Goal: Communication & Community: Answer question/provide support

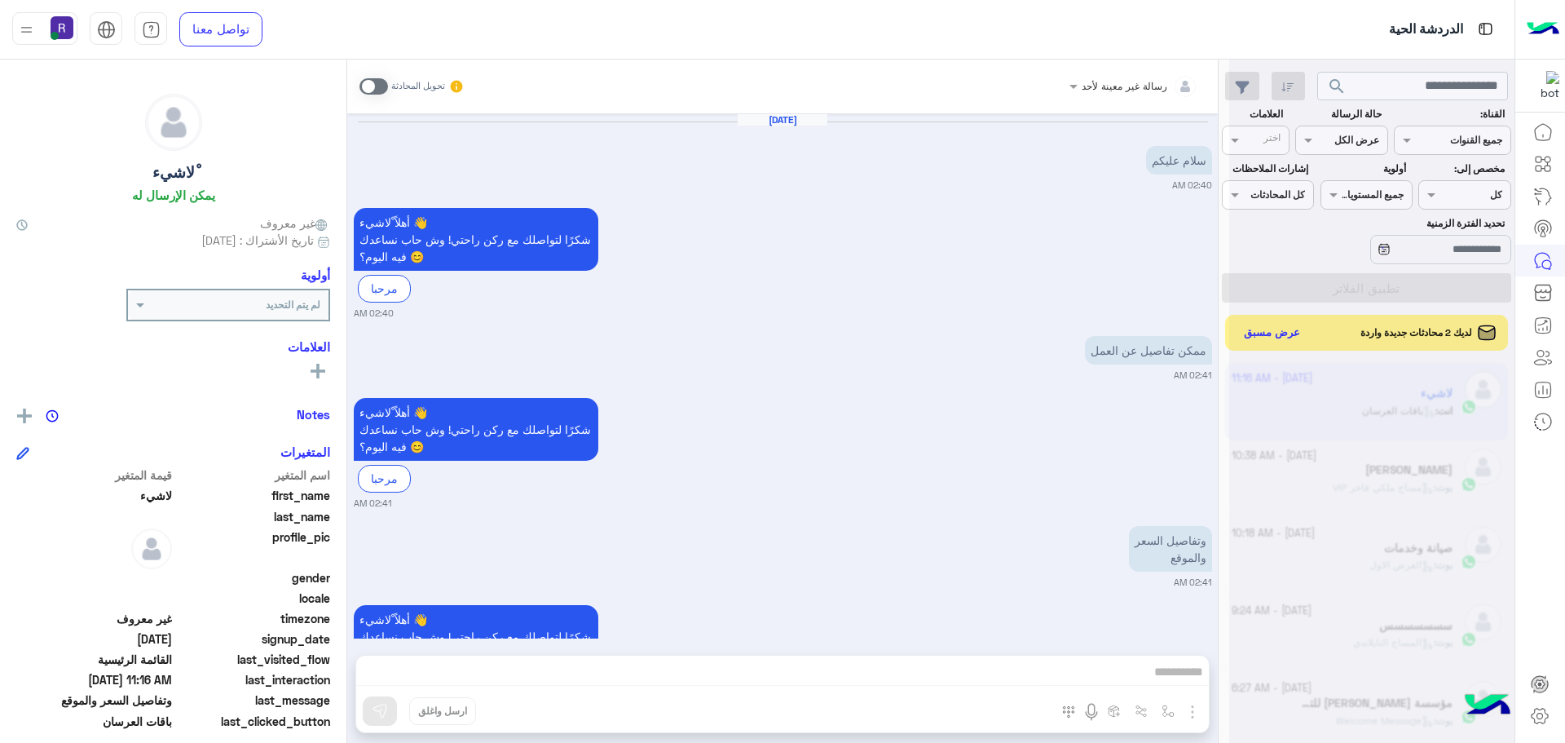
scroll to position [1411, 0]
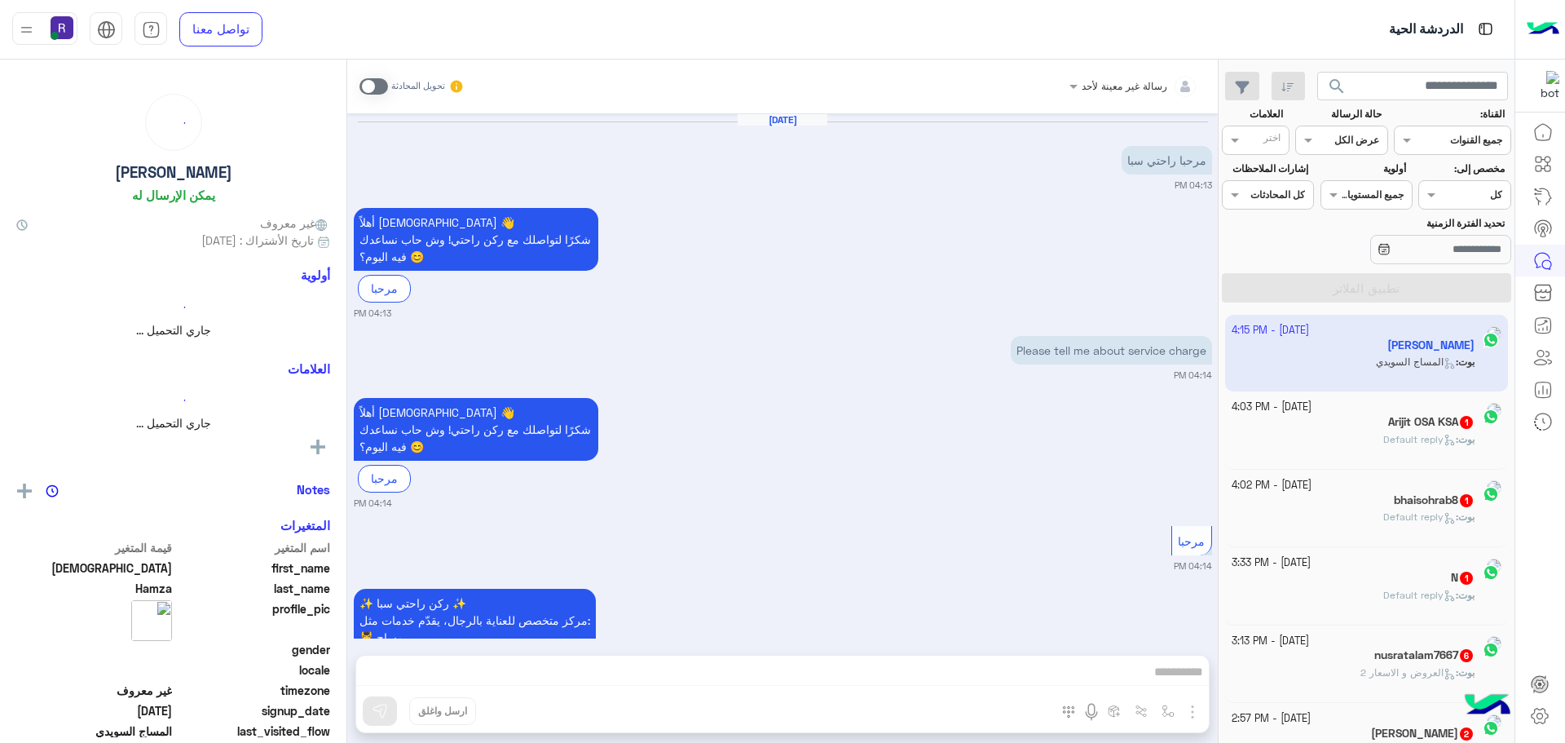
scroll to position [1614, 0]
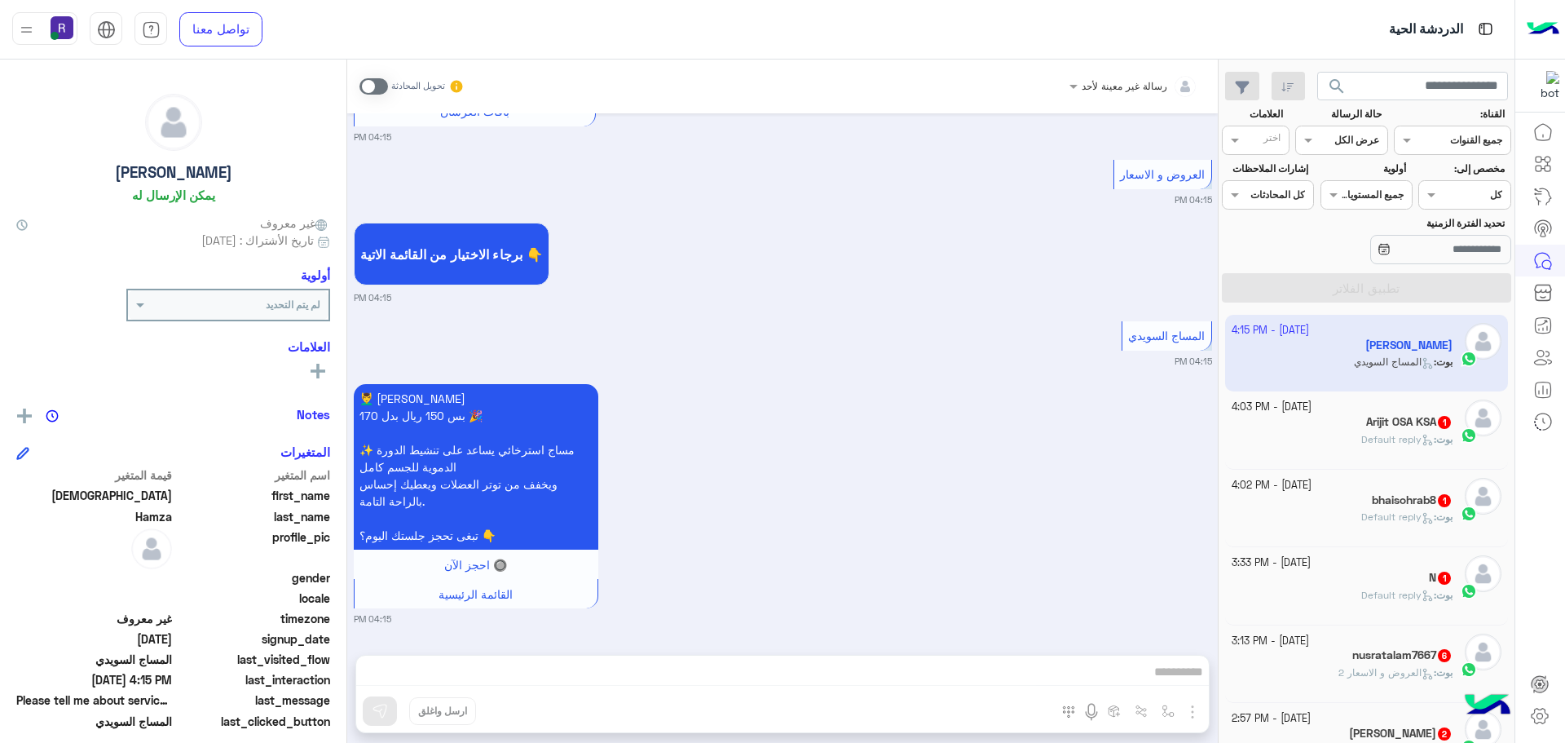
click at [1429, 445] on icon at bounding box center [1431, 444] width 4 height 4
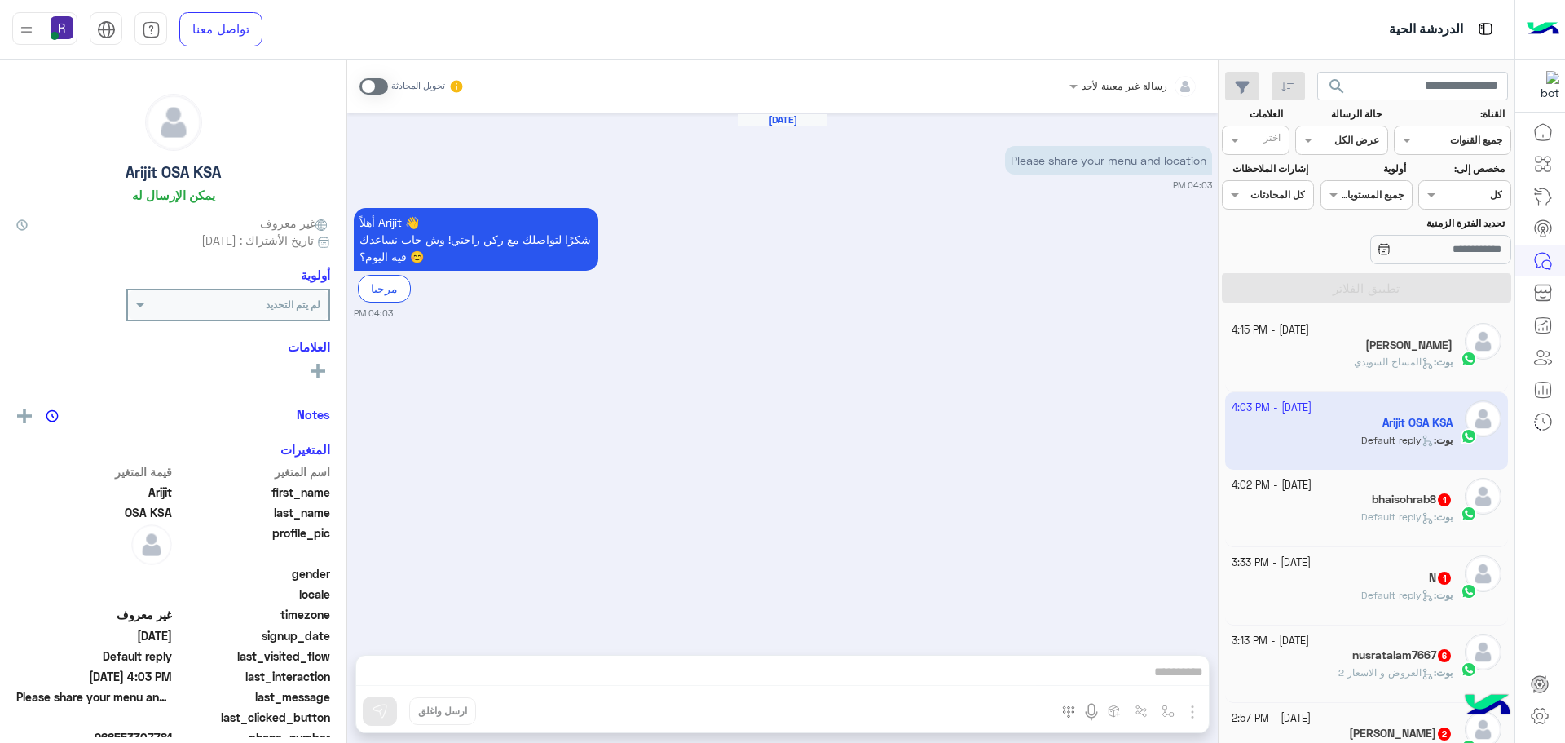
click at [1397, 502] on h5 "bhaisohrab8 1" at bounding box center [1412, 499] width 81 height 14
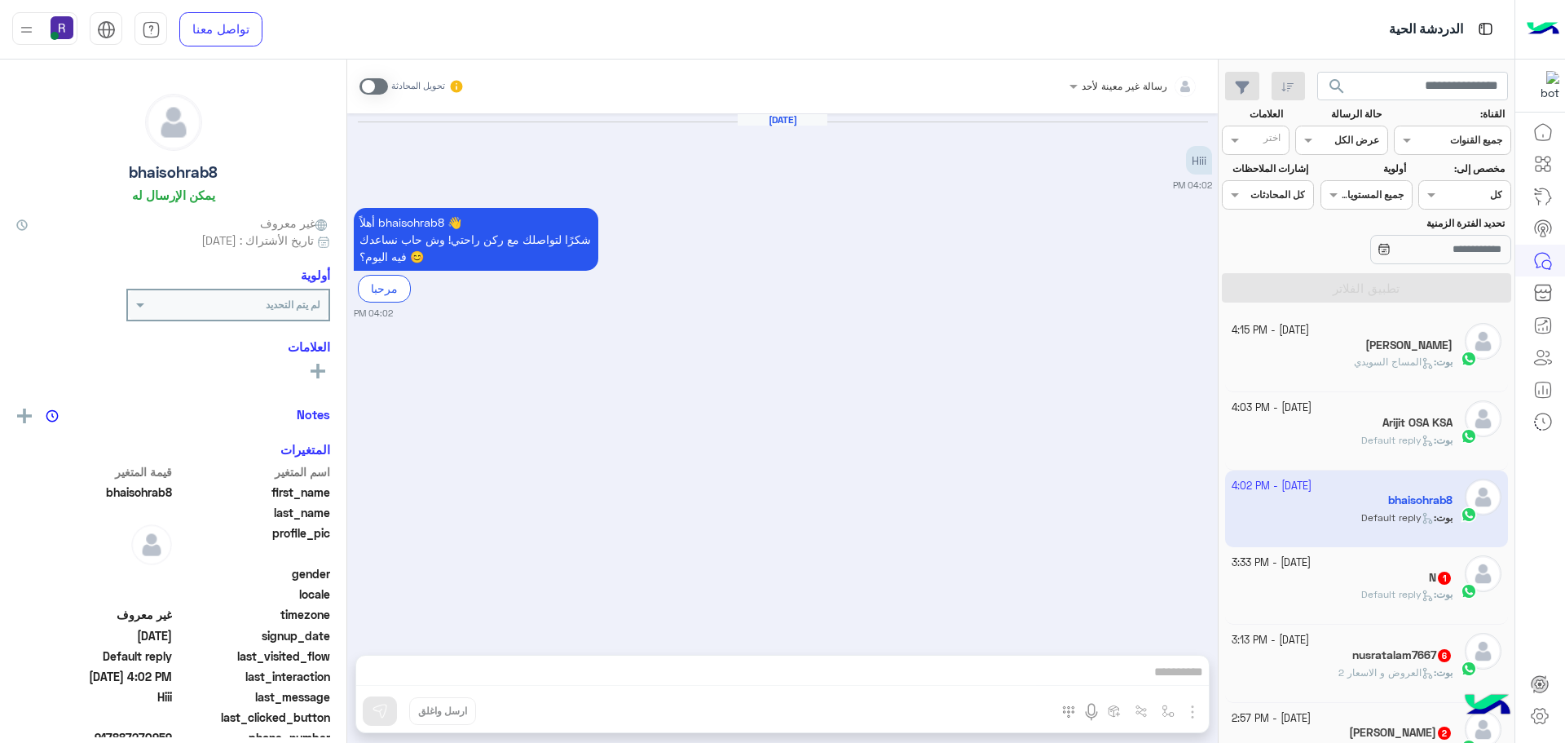
scroll to position [82, 0]
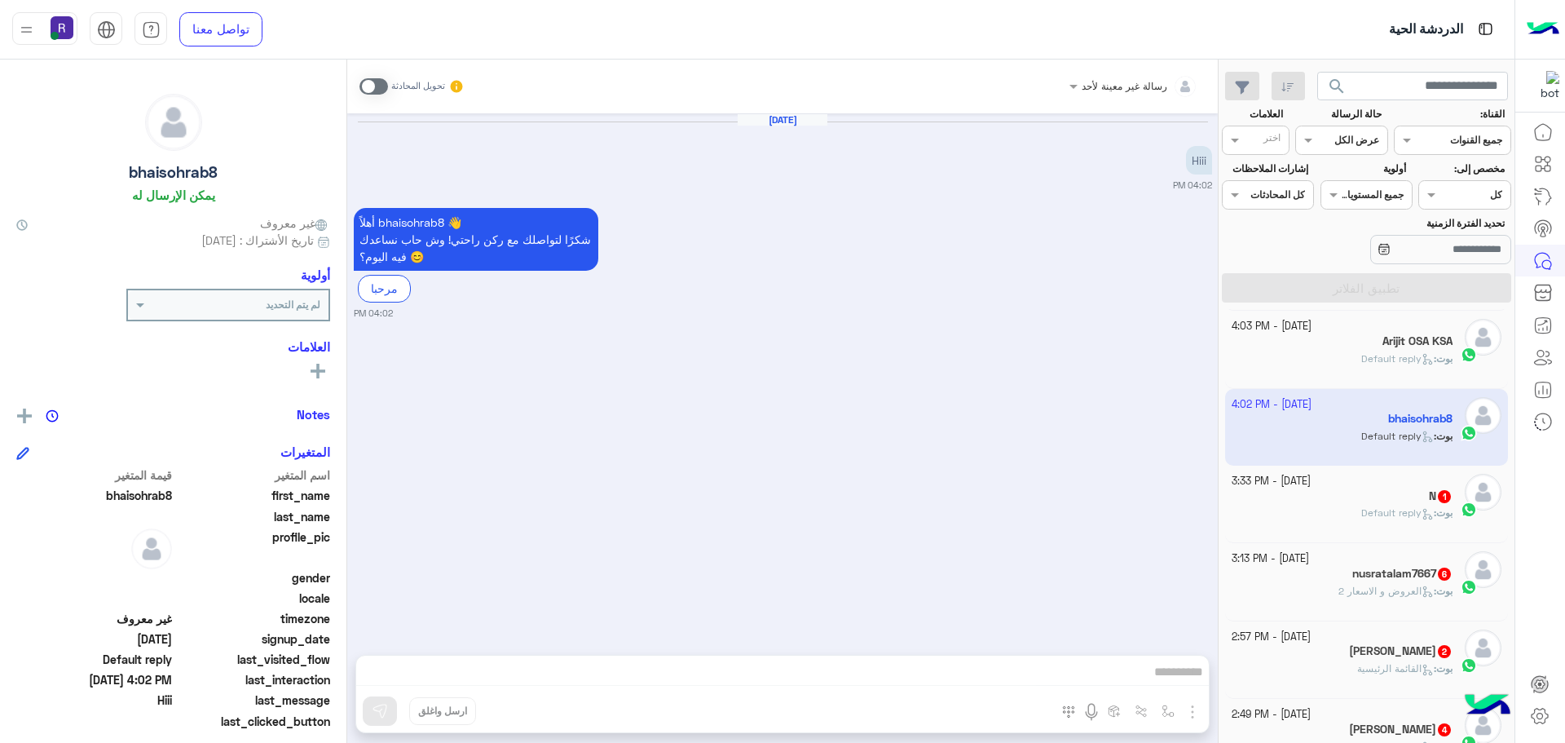
click at [1379, 508] on span "Default reply" at bounding box center [1398, 512] width 73 height 12
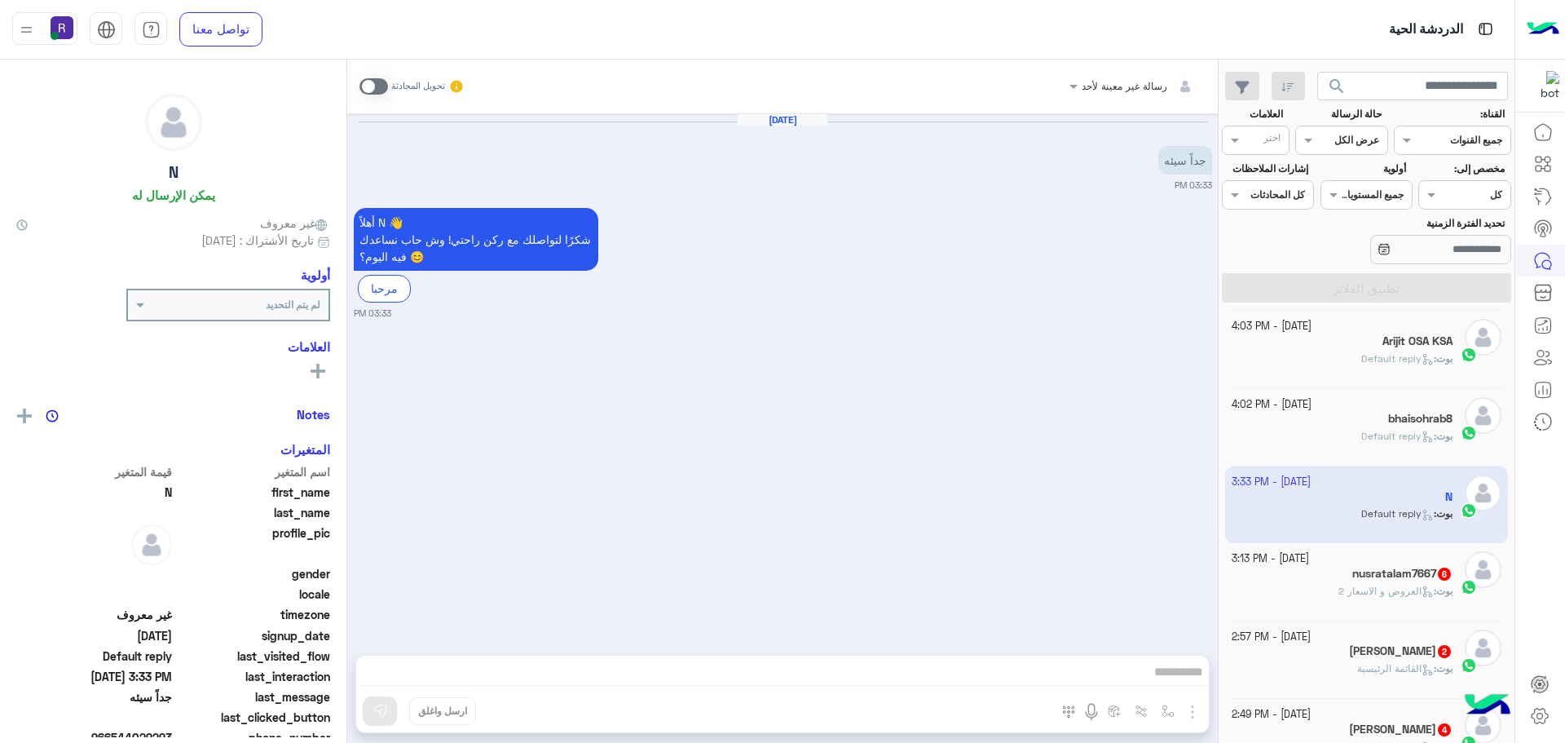
click at [1378, 574] on h5 "nusratalam7667 6" at bounding box center [1403, 574] width 100 height 14
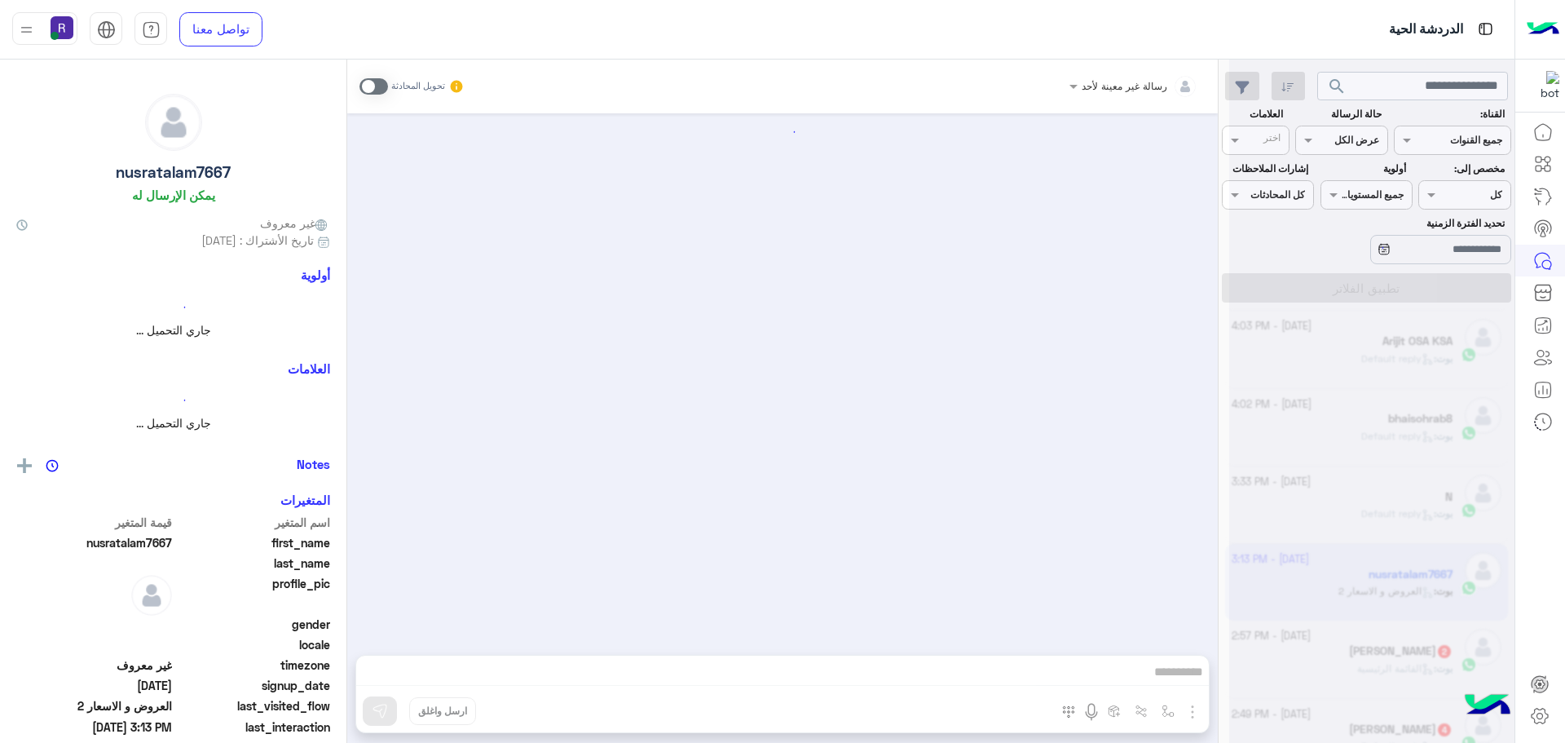
scroll to position [788, 0]
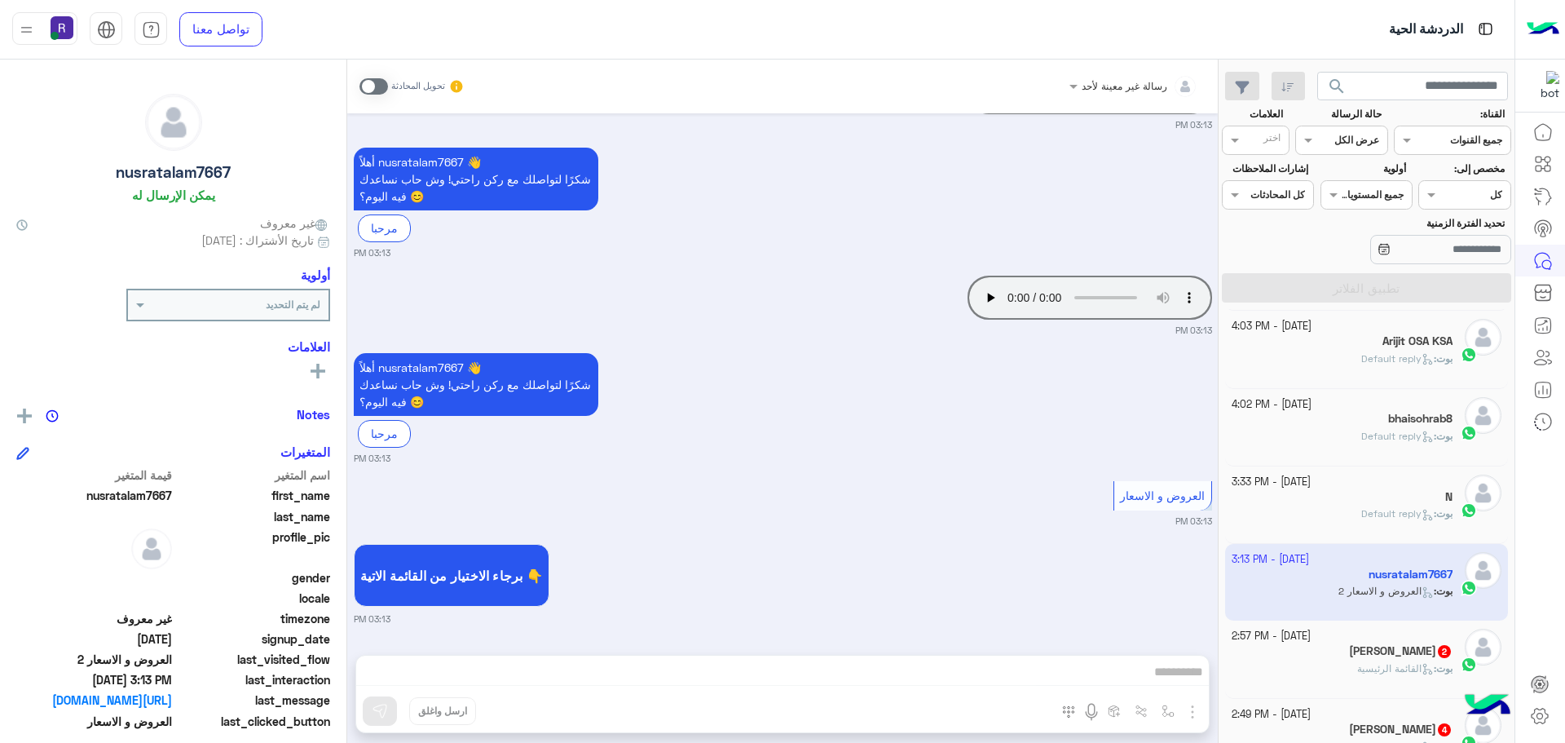
click at [1375, 659] on div "Waqas Ahmed Khan 2" at bounding box center [1343, 652] width 222 height 17
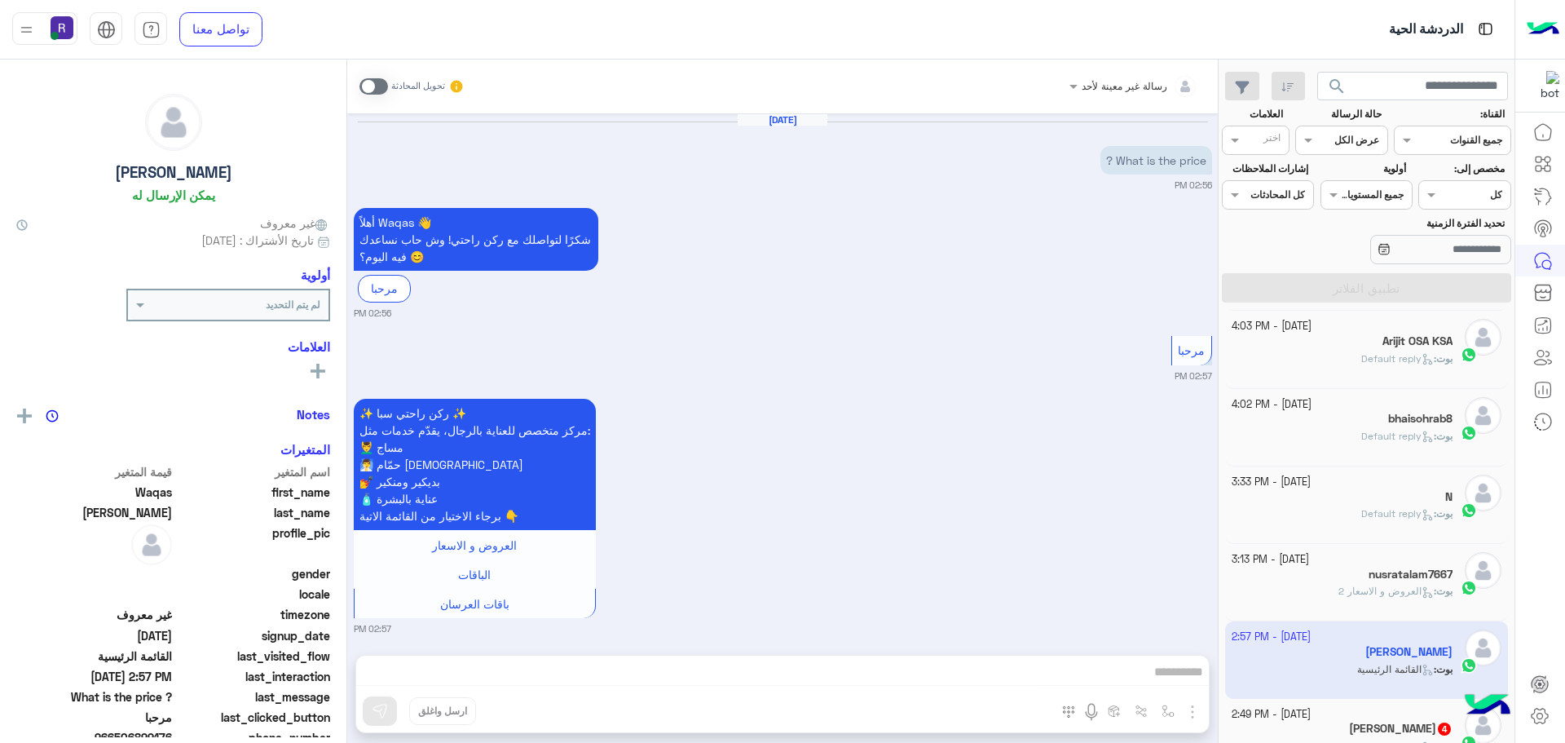
scroll to position [10, 0]
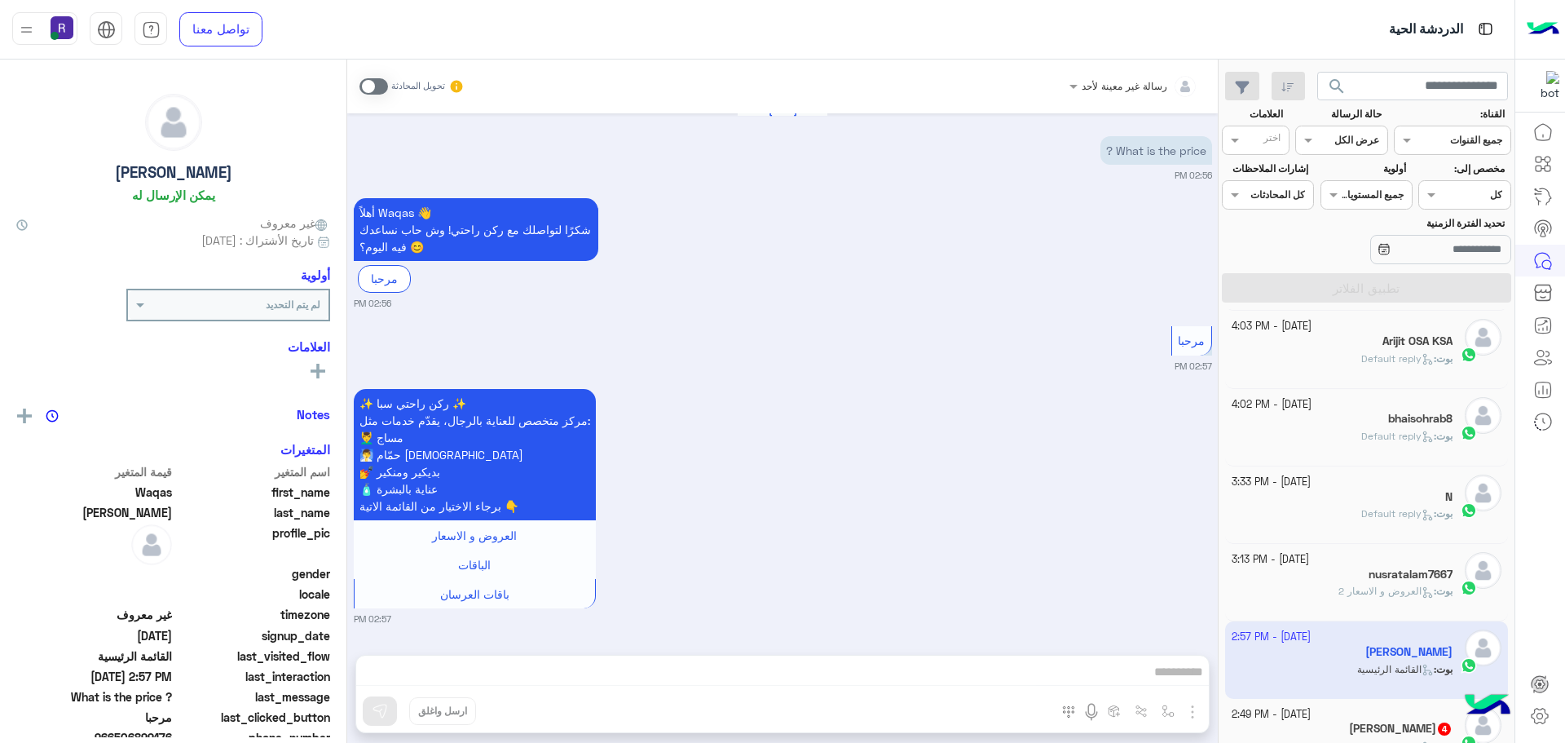
click at [1360, 731] on div "حسين ناصيف 4" at bounding box center [1343, 730] width 222 height 17
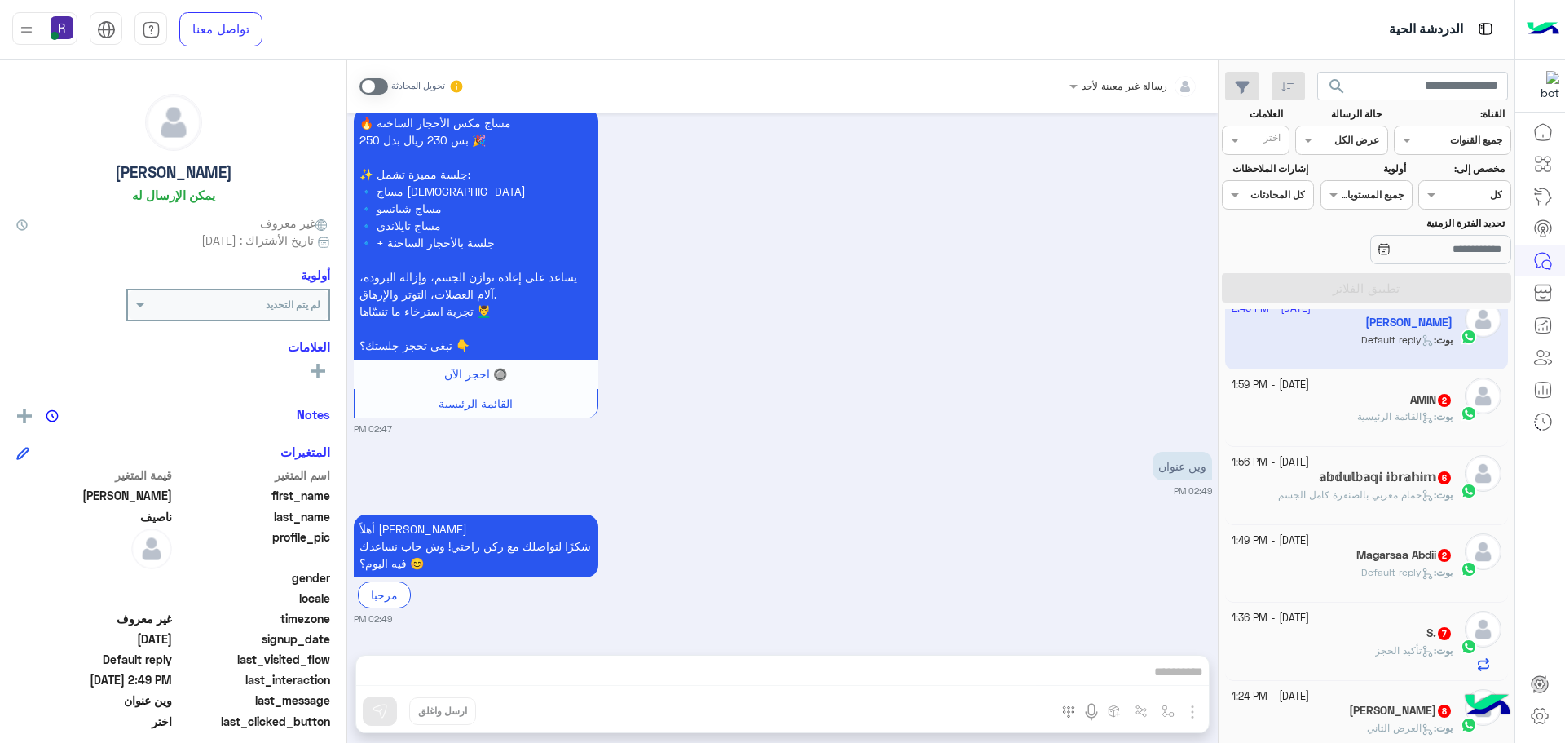
scroll to position [489, 0]
click at [1366, 414] on span "القائمة الرئيسية" at bounding box center [1396, 415] width 77 height 12
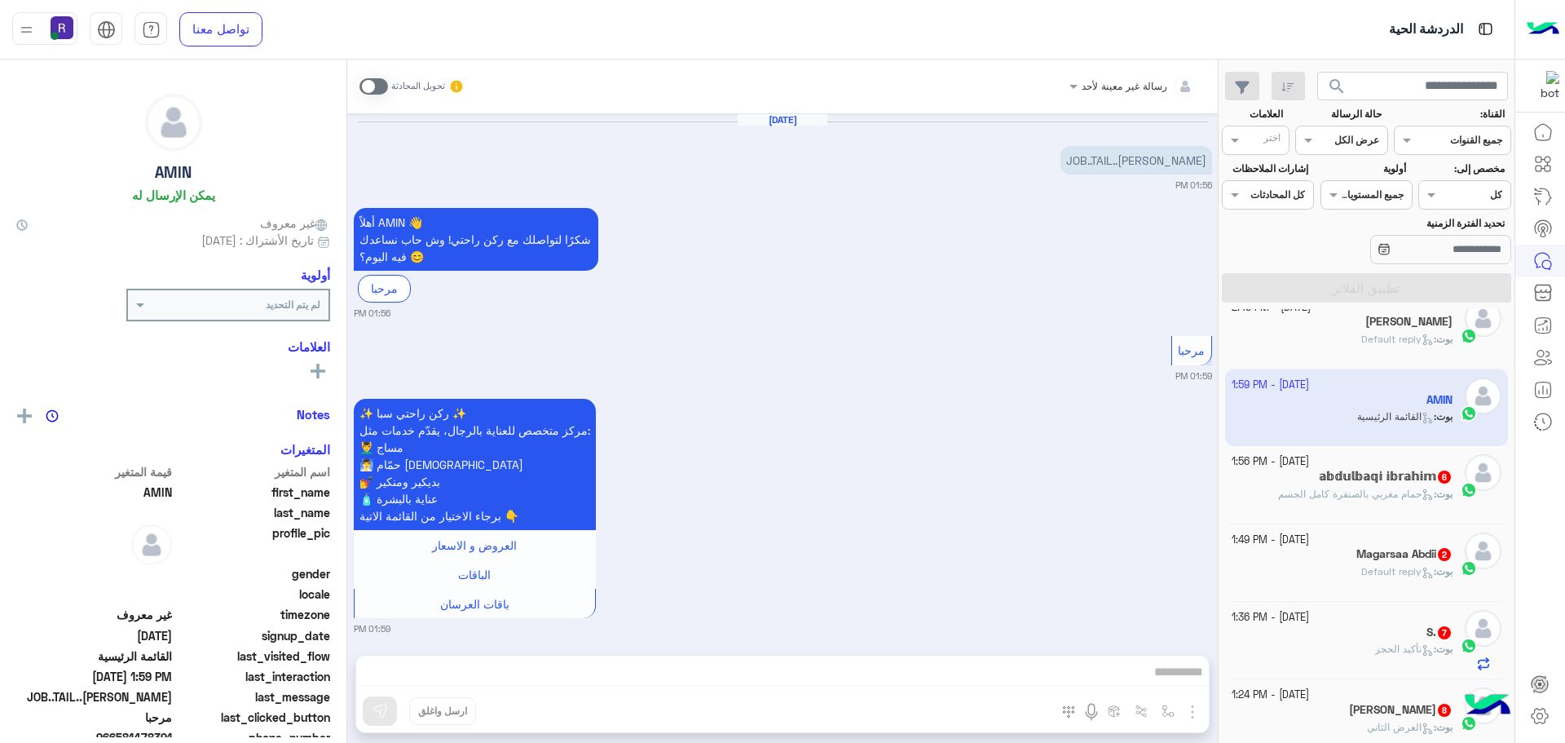
scroll to position [10, 0]
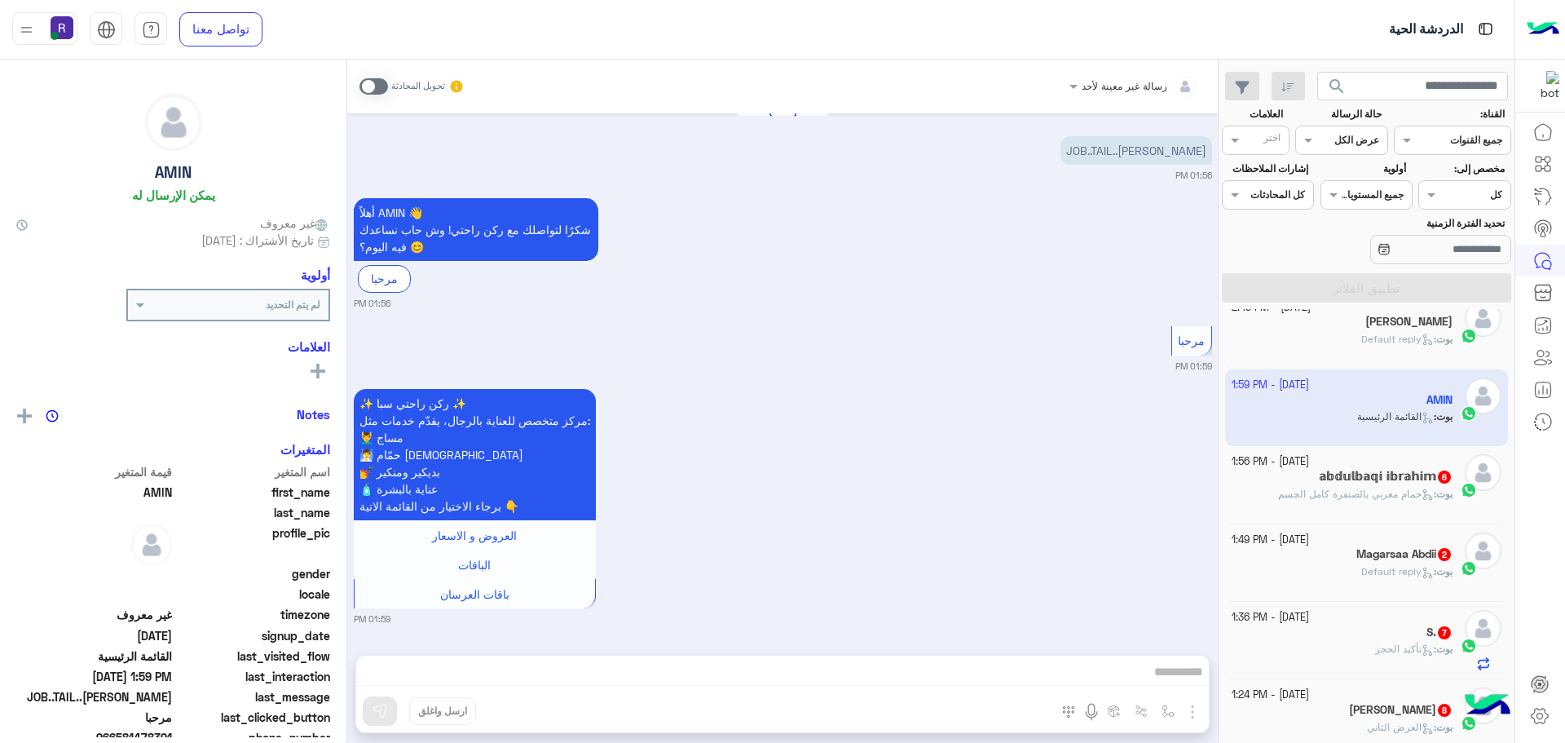
click at [1370, 472] on h5 "𝕒𝕓𝕕𝕦𝕝𝕓𝕒𝕢𝕚 𝕚𝕓𝕣𝕒𝕙𝕚𝕞 6" at bounding box center [1386, 477] width 134 height 14
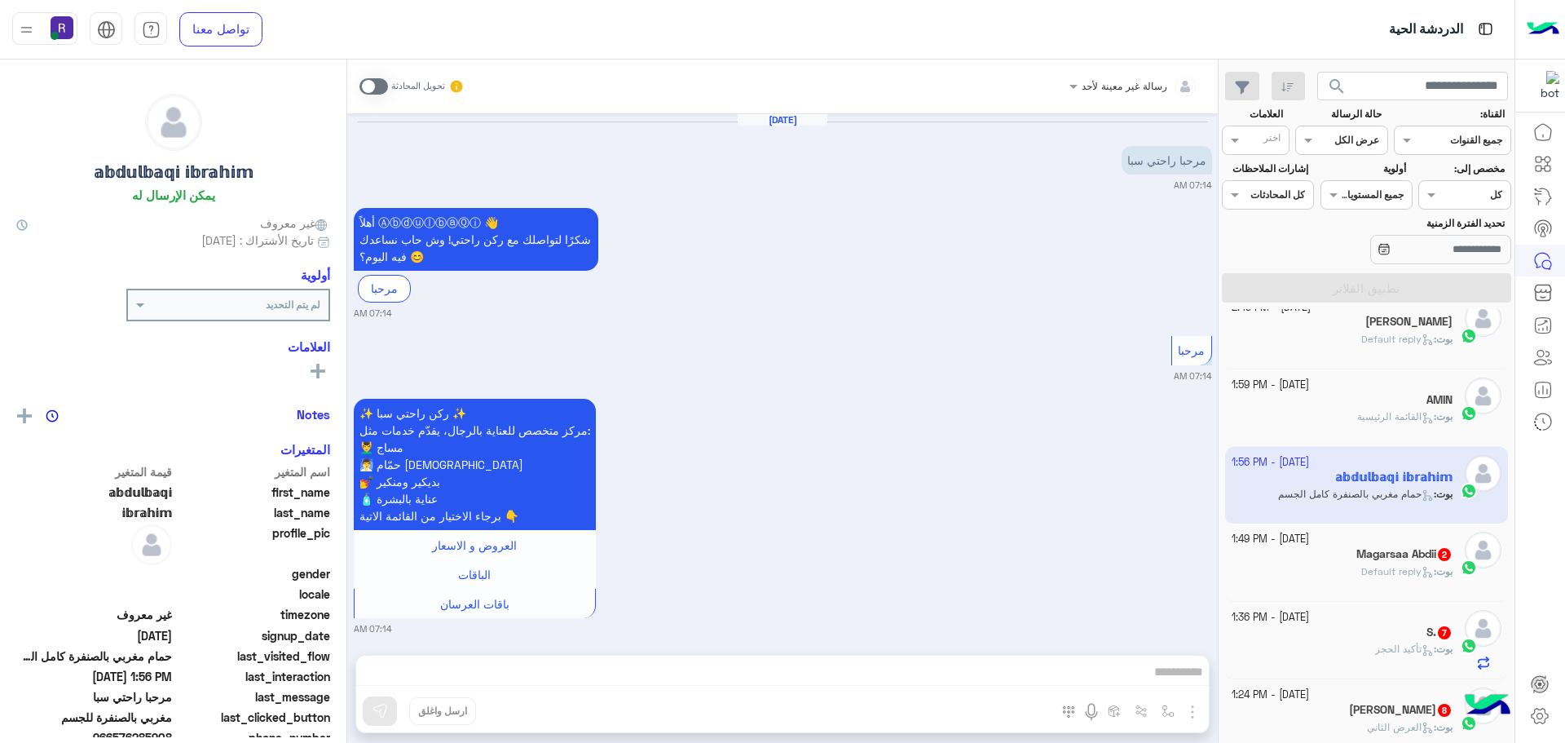
scroll to position [1903, 0]
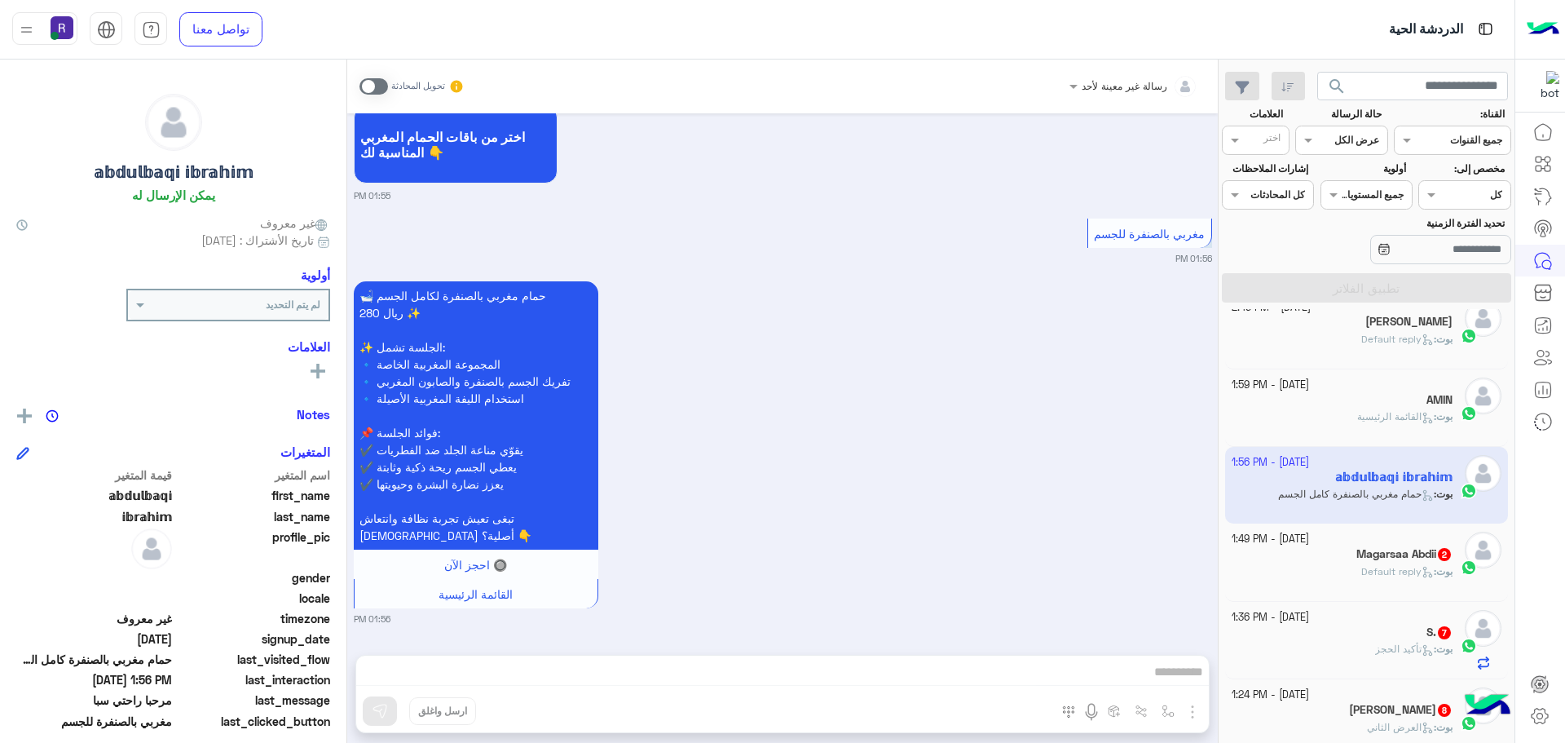
click at [1364, 569] on span "Default reply" at bounding box center [1398, 571] width 73 height 12
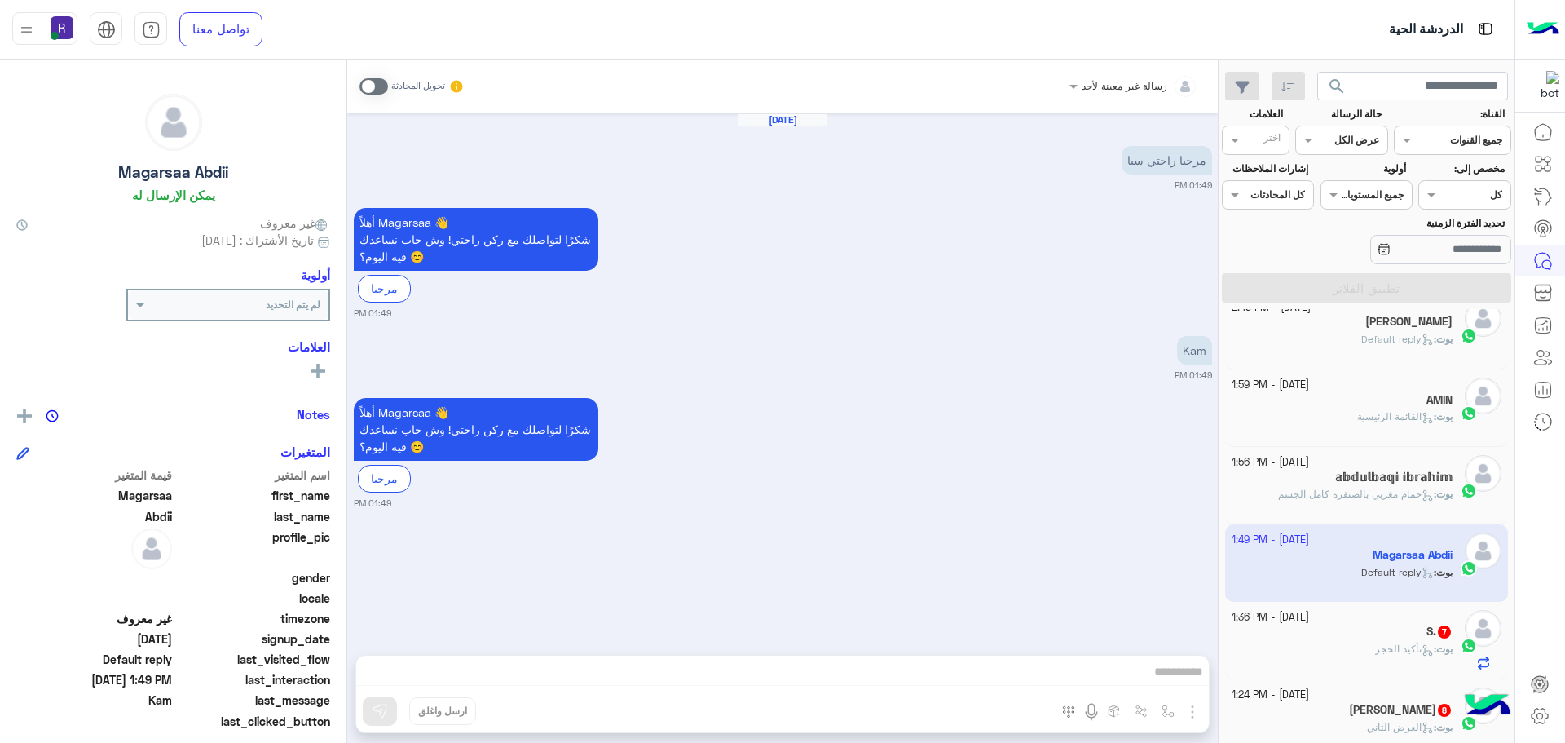
click at [1377, 649] on span "تأكيد الحجز" at bounding box center [1404, 648] width 59 height 12
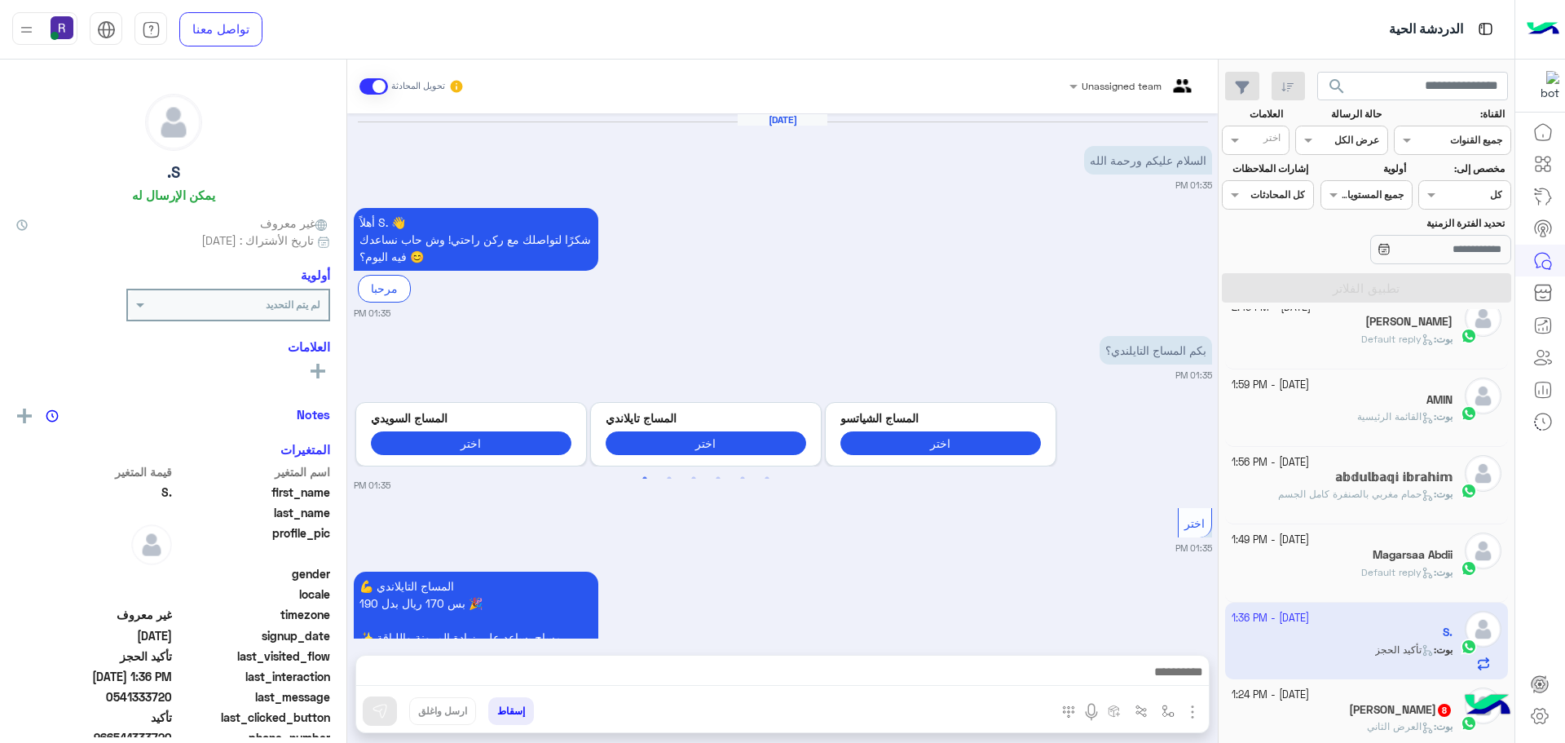
scroll to position [883, 0]
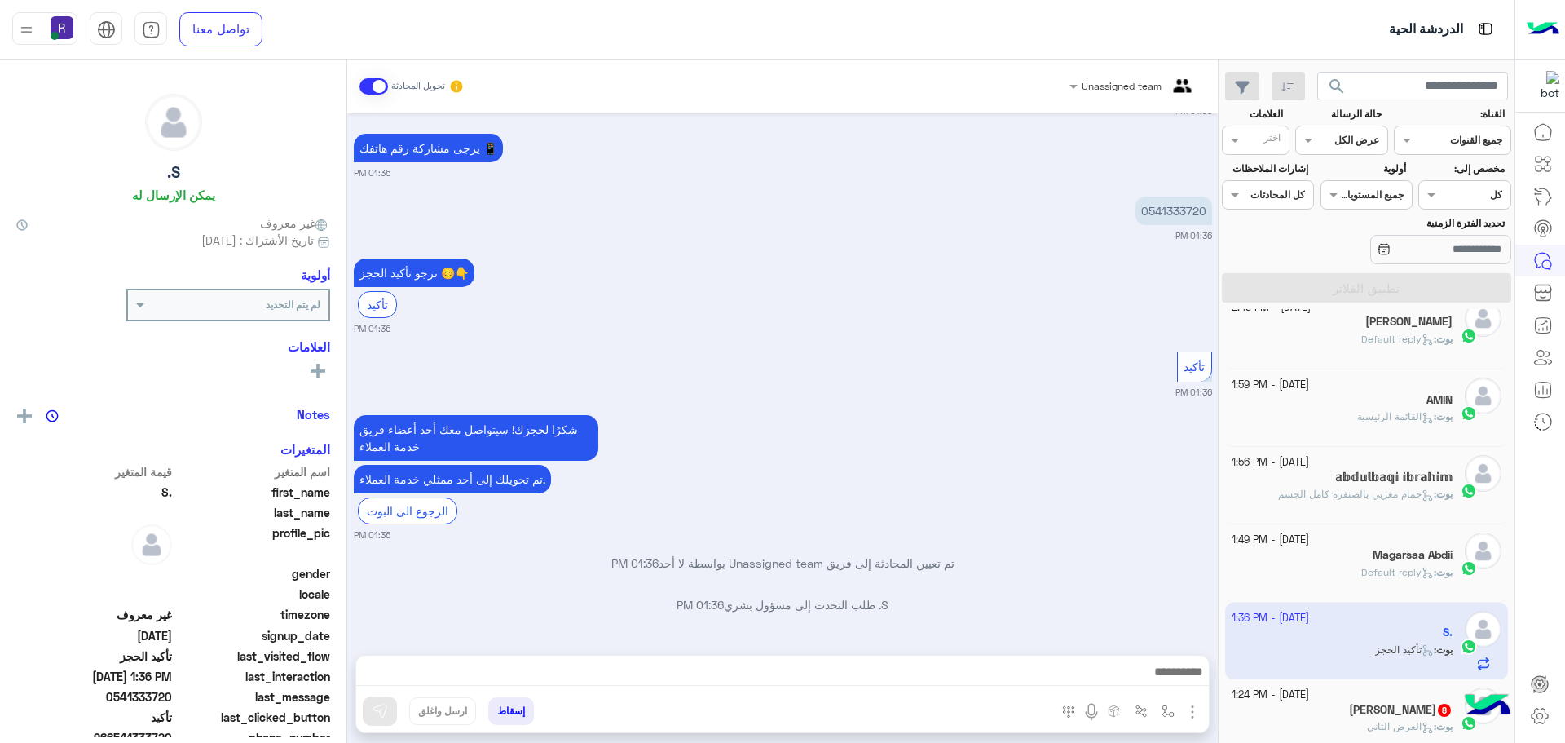
click at [1360, 561] on div "Magarsaa Abdii" at bounding box center [1343, 556] width 222 height 17
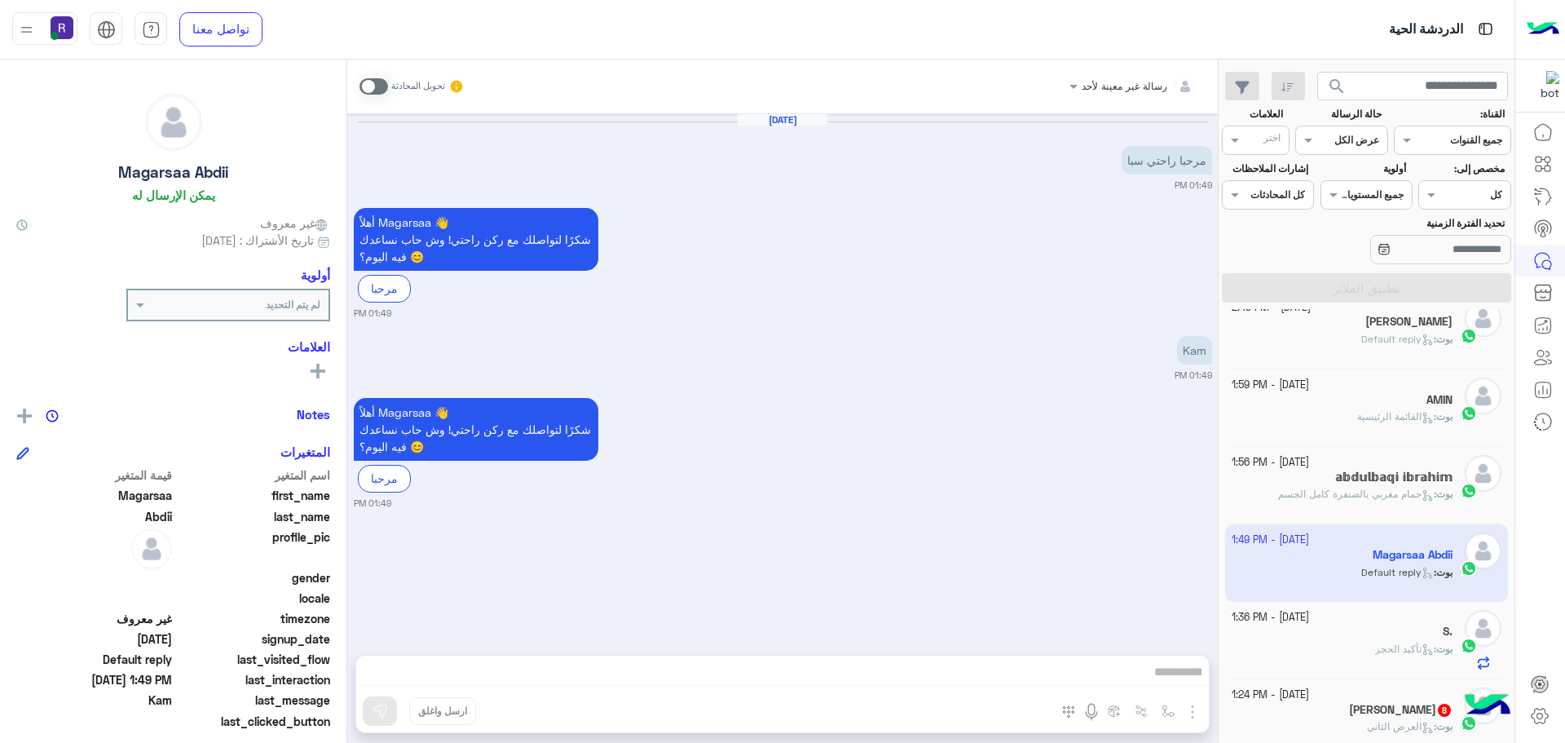
click at [1358, 616] on div "[DATE] - 1:36 PM" at bounding box center [1343, 617] width 222 height 15
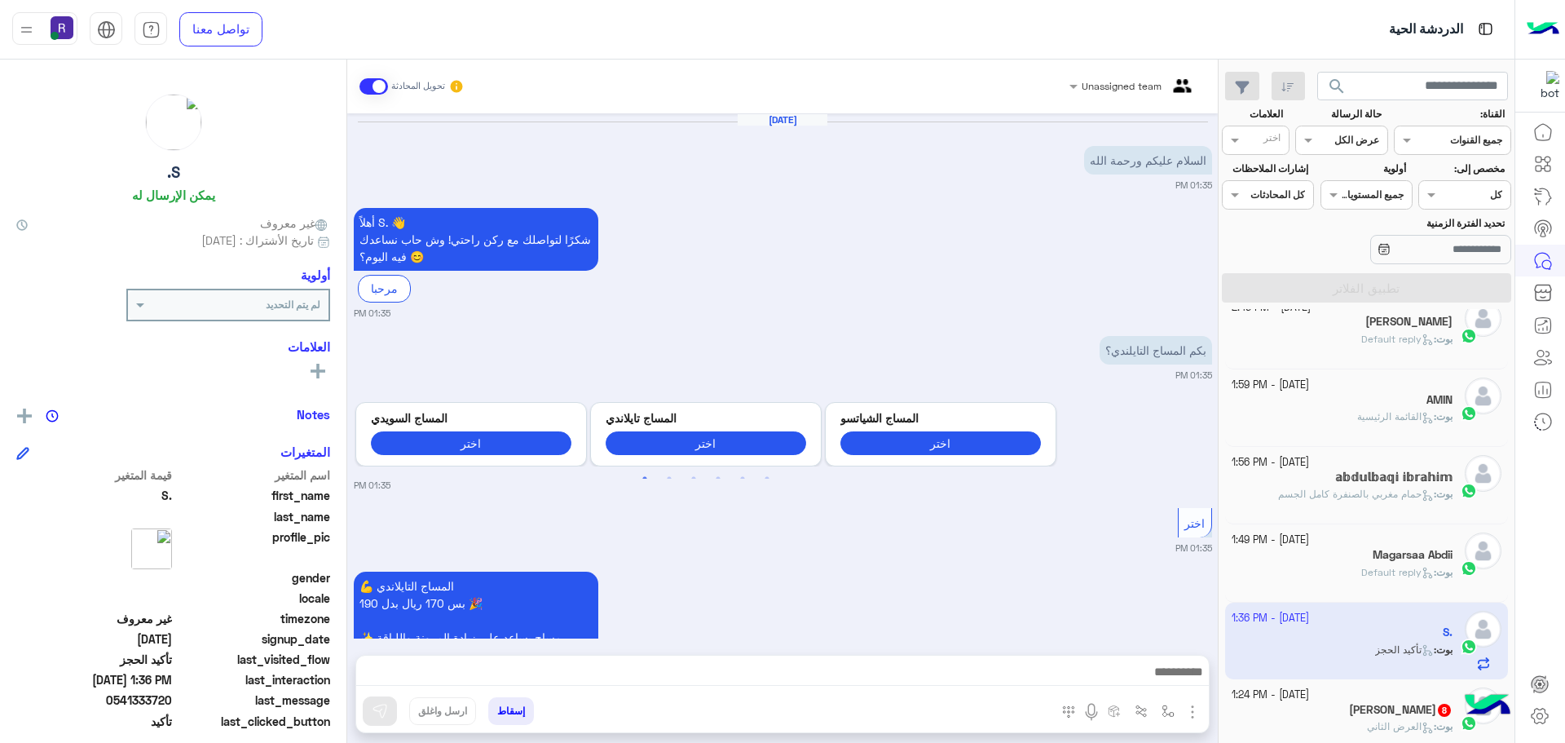
scroll to position [883, 0]
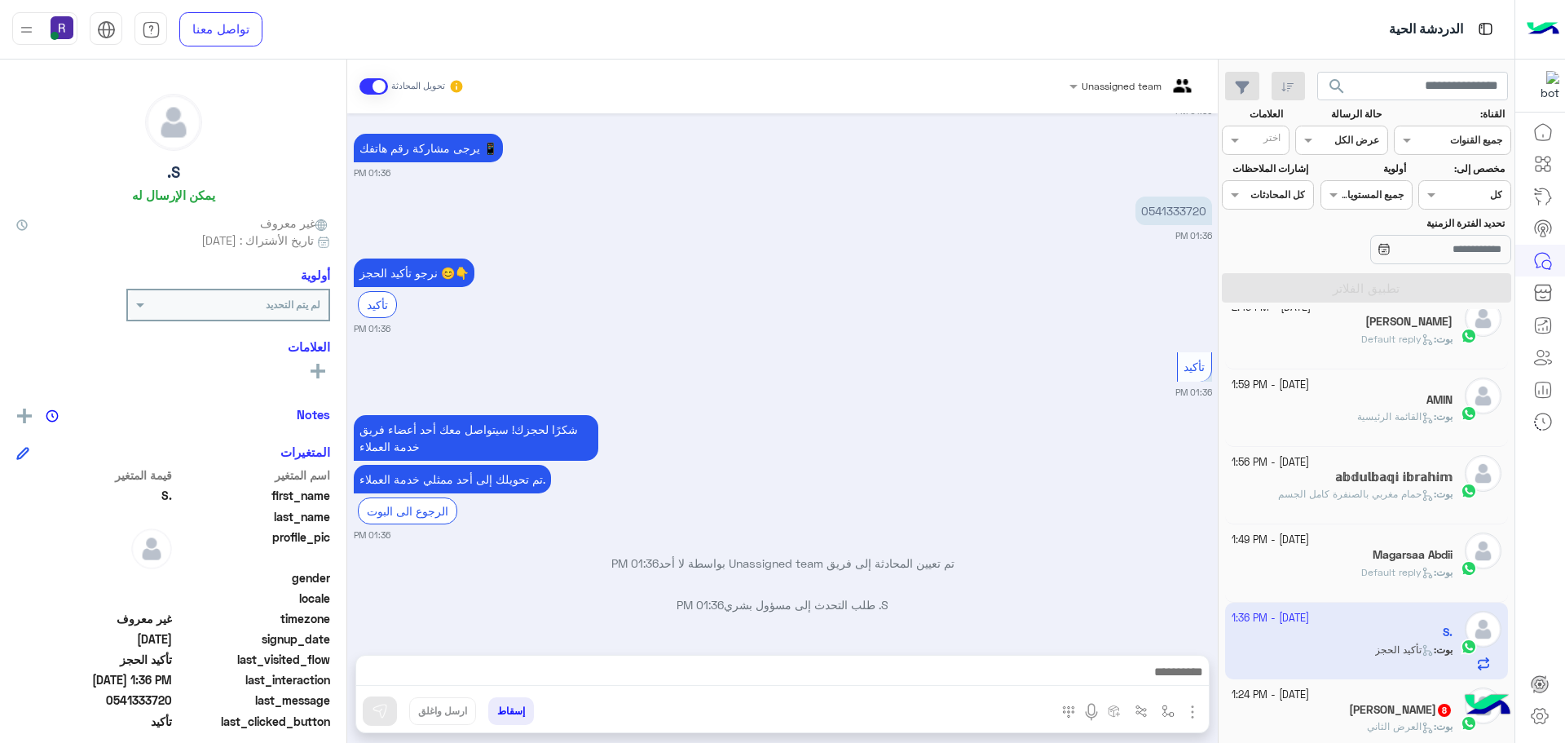
click at [369, 89] on span at bounding box center [374, 86] width 29 height 16
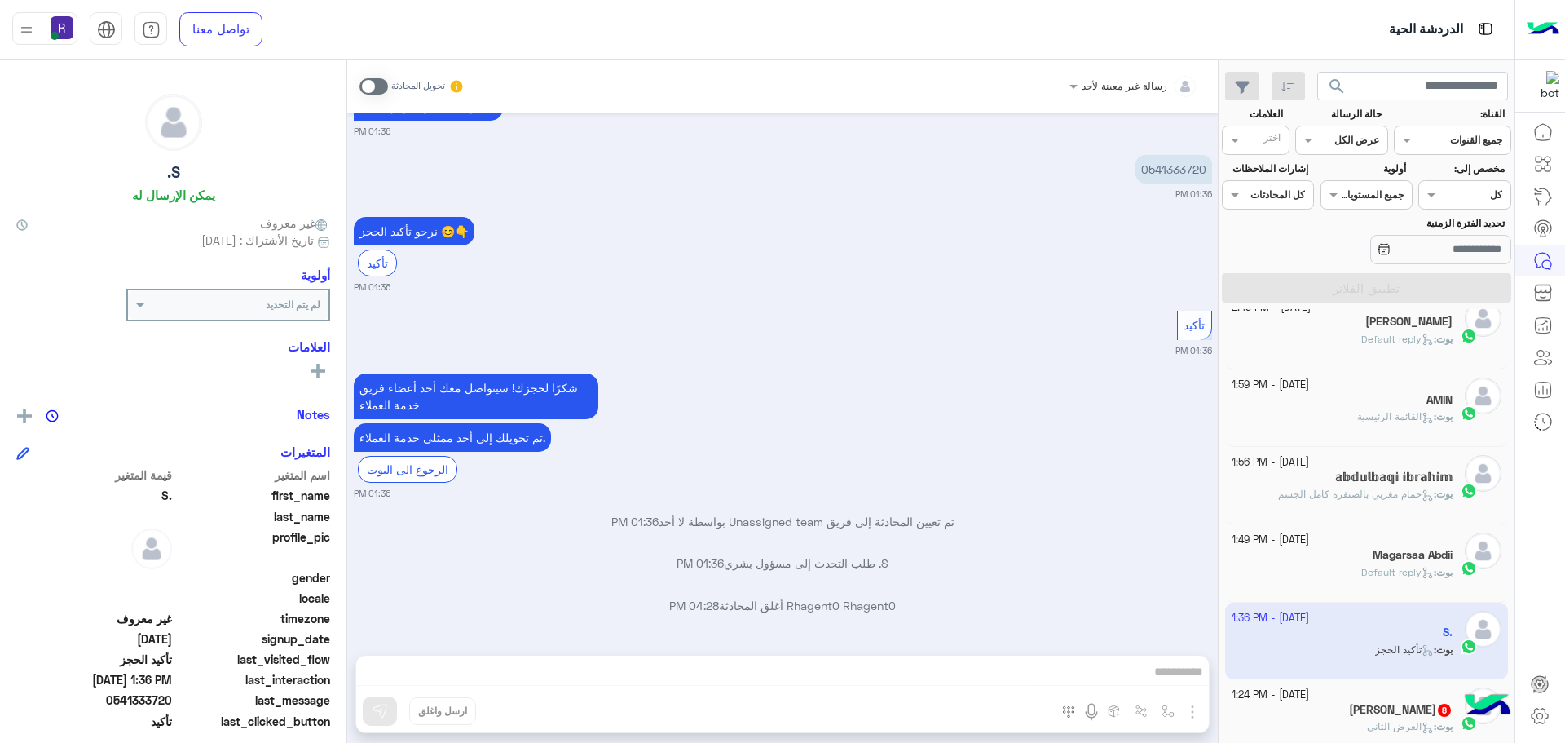
click at [1309, 695] on small "[DATE] - 1:24 PM" at bounding box center [1270, 694] width 77 height 15
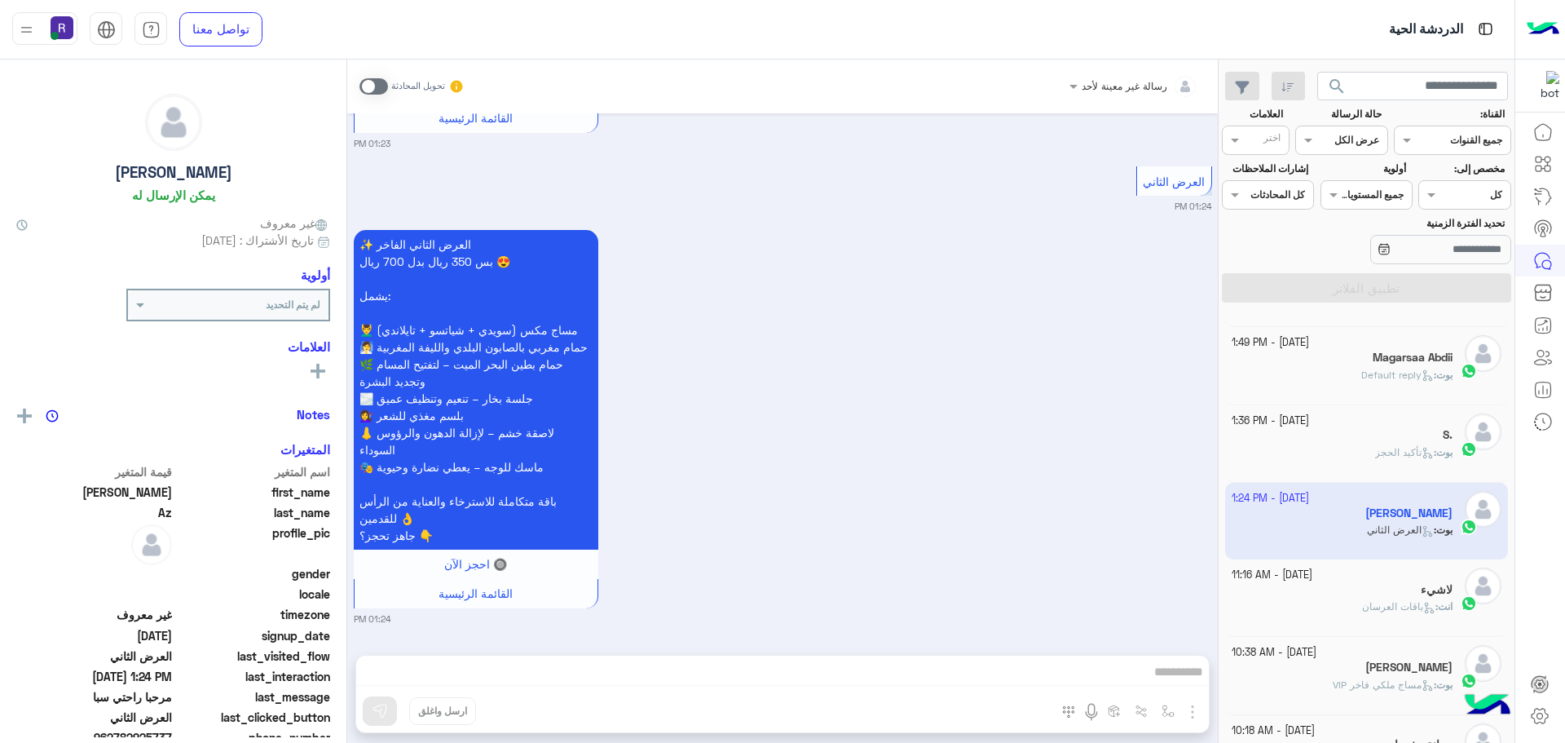
scroll to position [734, 0]
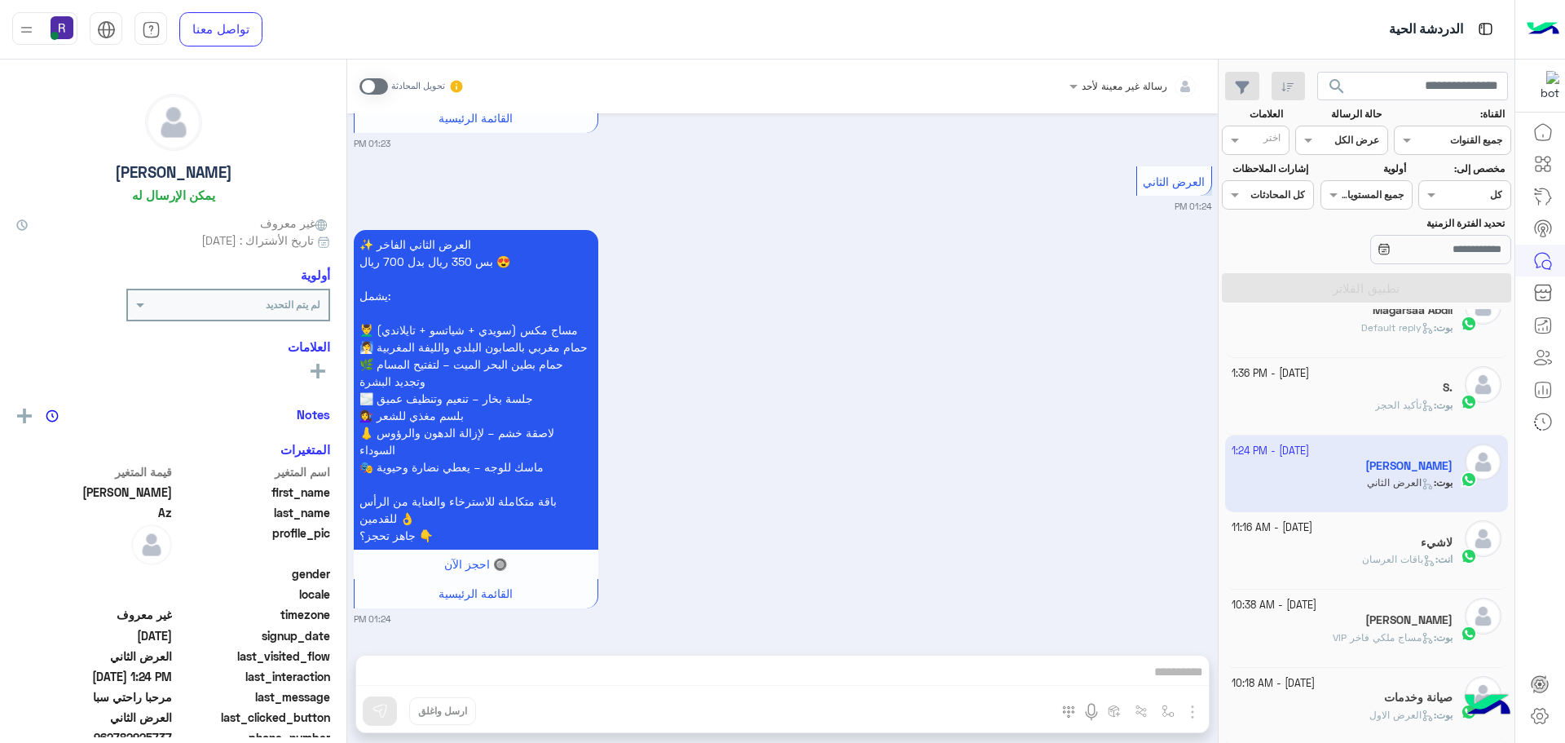
click at [1401, 539] on div "ْلاشيء" at bounding box center [1343, 544] width 222 height 17
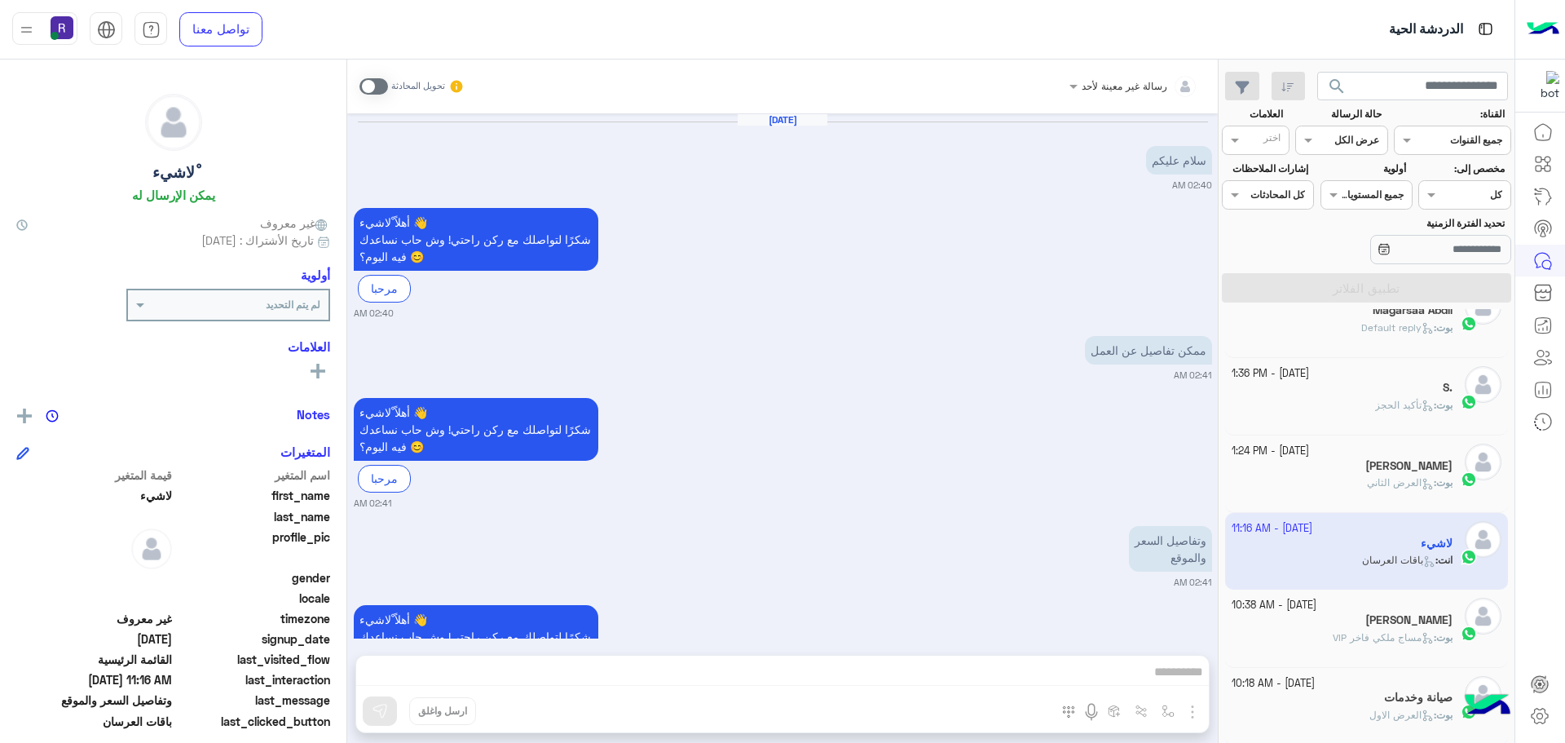
scroll to position [1411, 0]
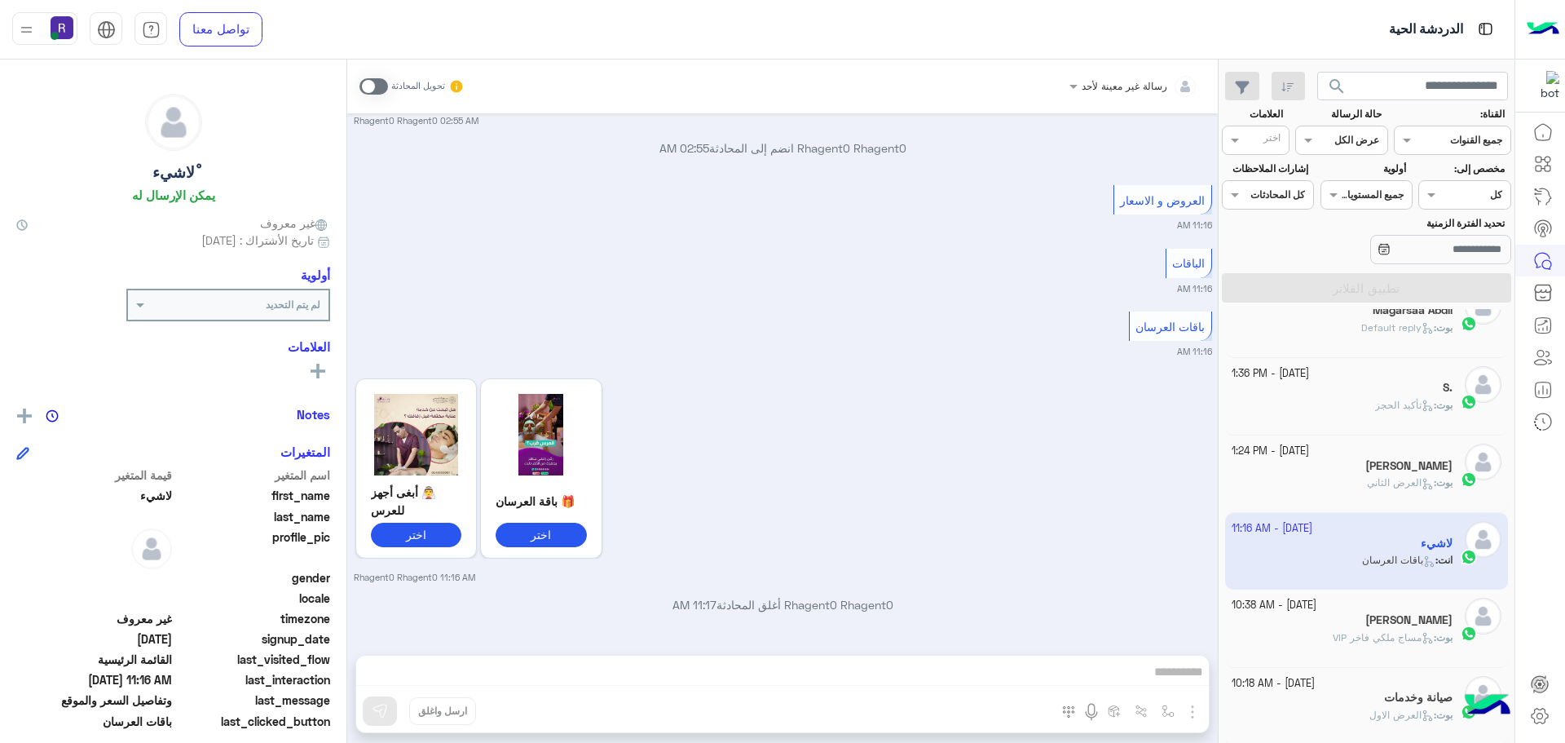
click at [1388, 485] on span "العرض الثاني" at bounding box center [1400, 482] width 67 height 12
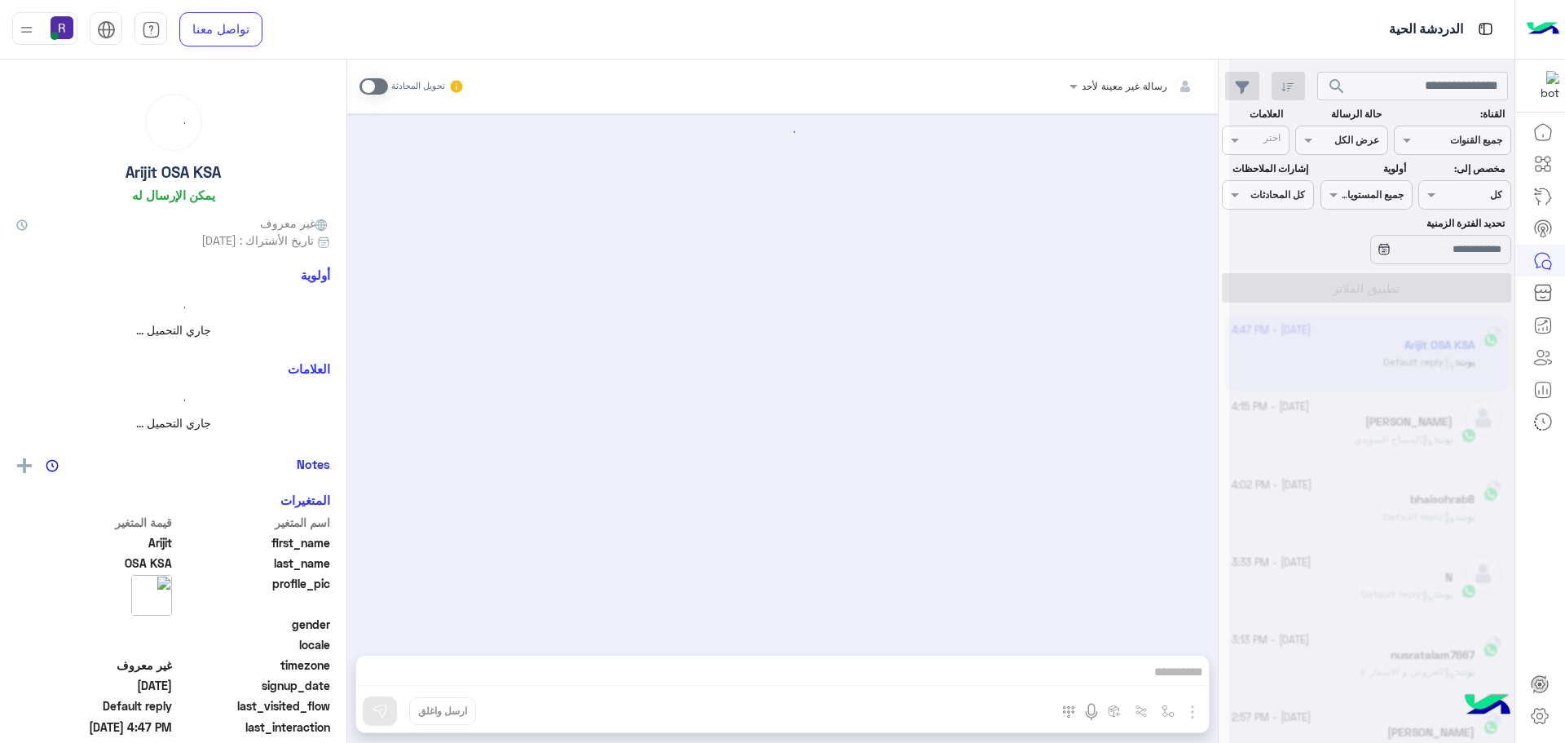
scroll to position [2311, 0]
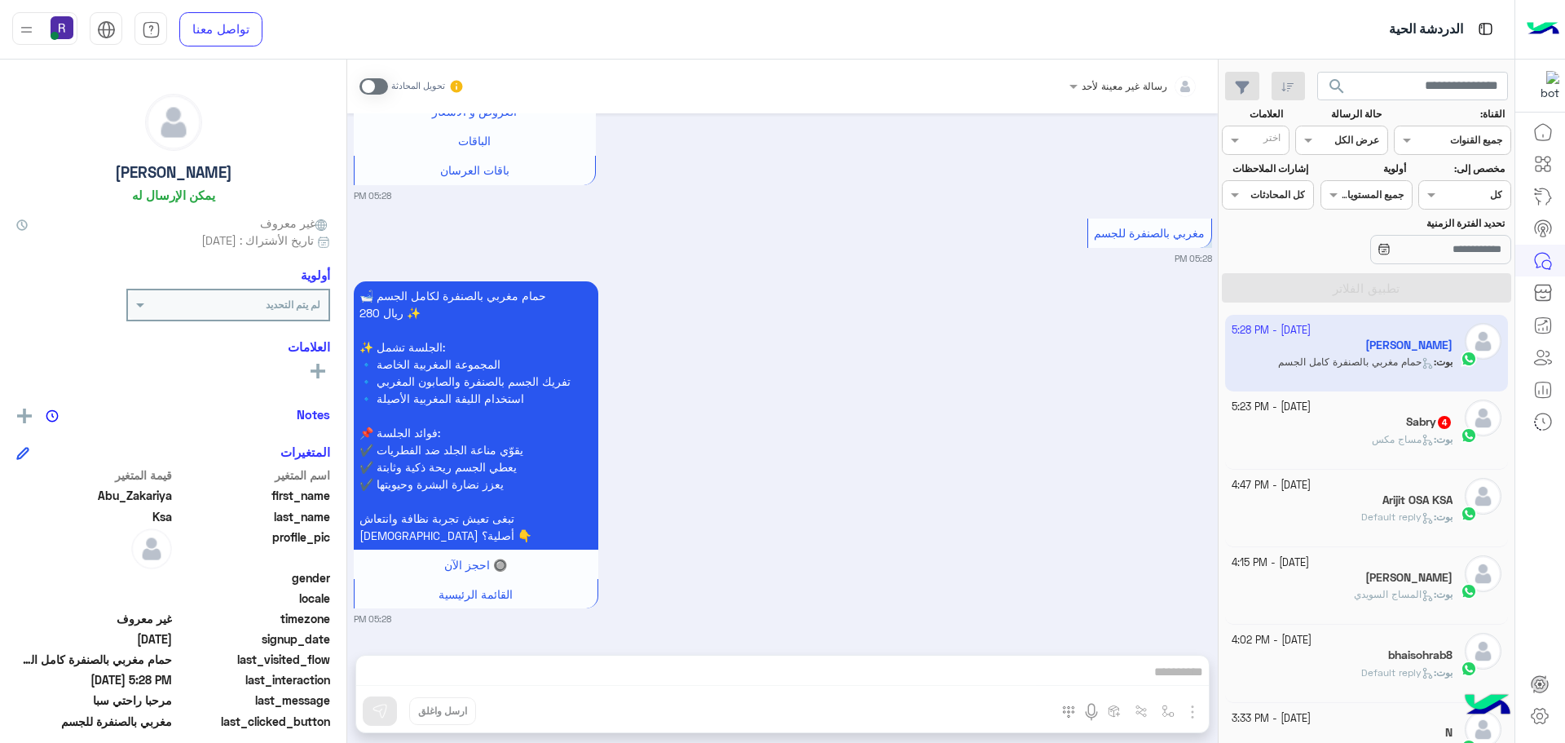
click at [1347, 446] on div "بوت : مساج مكس" at bounding box center [1343, 446] width 222 height 29
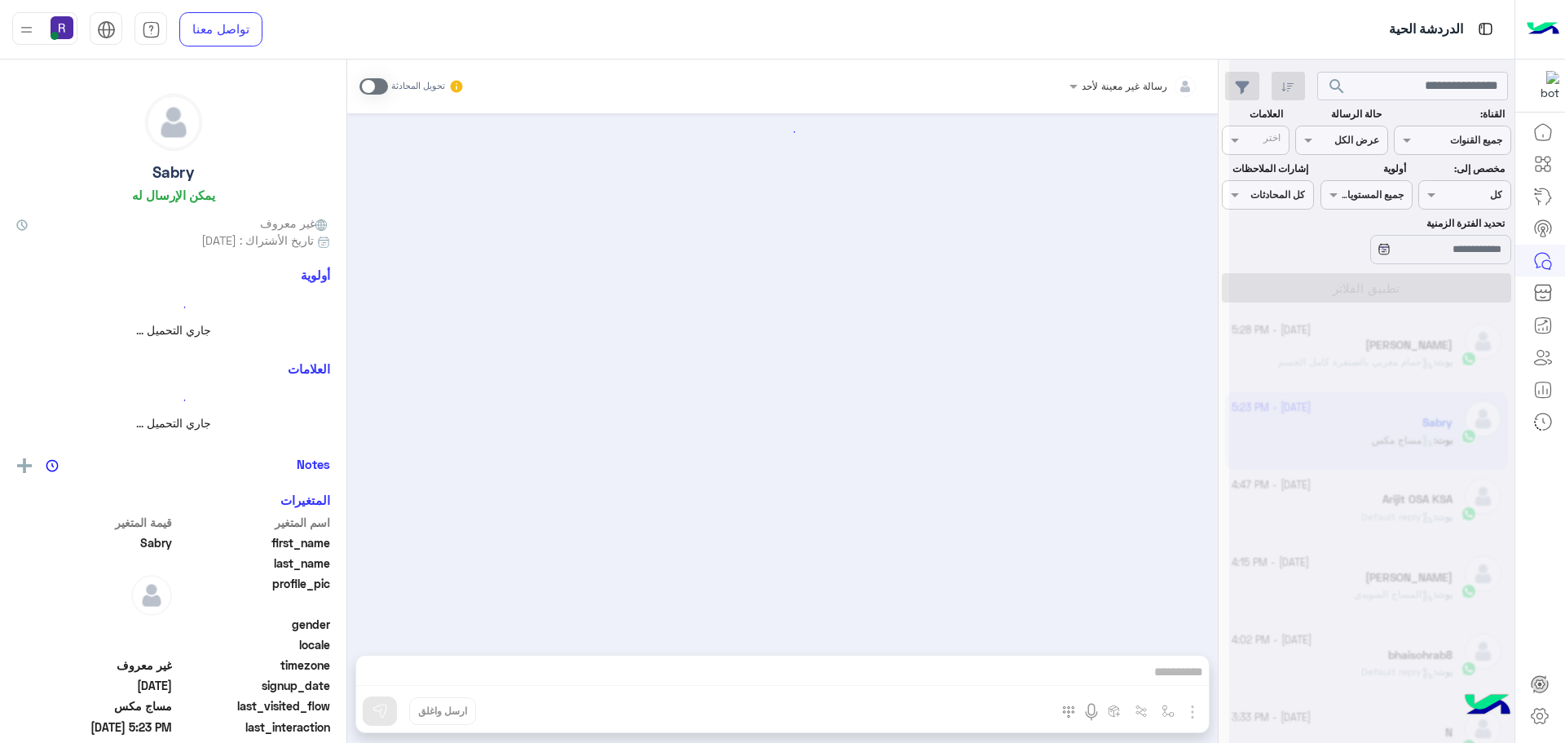
scroll to position [446, 0]
